Goal: Transaction & Acquisition: Purchase product/service

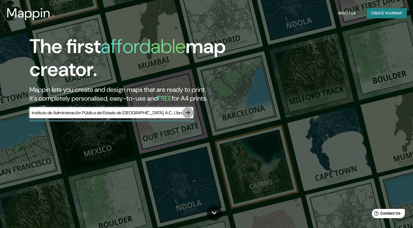
click at [189, 113] on icon "button" at bounding box center [188, 112] width 7 height 7
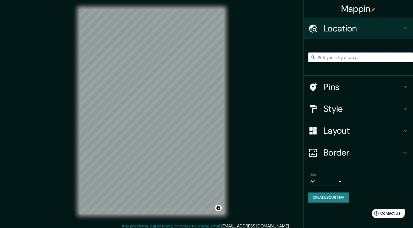
click at [329, 55] on input "Pick your city or area" at bounding box center [360, 57] width 105 height 10
paste input "Instituto de Administración Pública del Estado de [GEOGRAPHIC_DATA], A.C., Libr…"
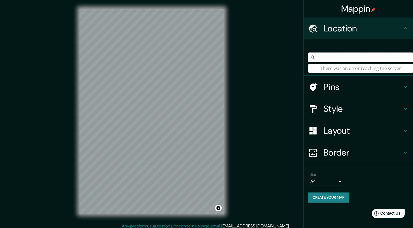
type input "Instituto de Administración Pública del Estado de [GEOGRAPHIC_DATA], A.C., Libr…"
click at [379, 58] on input "Instituto de Administración Pública del Estado de [GEOGRAPHIC_DATA], A.C., Libr…" at bounding box center [360, 57] width 105 height 10
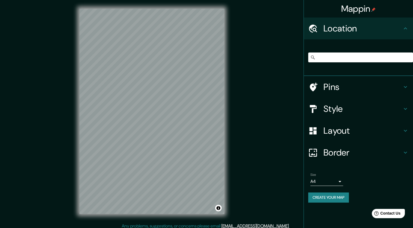
scroll to position [0, 0]
click at [364, 66] on div "Instituto de Administración Pública del Estado de [GEOGRAPHIC_DATA], A.C., Libr…" at bounding box center [360, 57] width 105 height 27
click at [312, 59] on icon at bounding box center [312, 57] width 5 height 5
click at [312, 55] on icon at bounding box center [312, 57] width 5 height 5
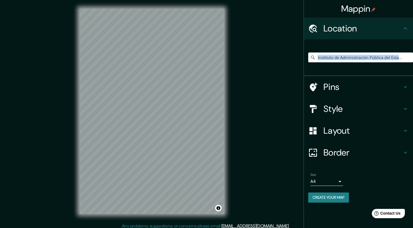
click at [312, 55] on icon at bounding box center [312, 57] width 5 height 5
